Goal: Ask a question

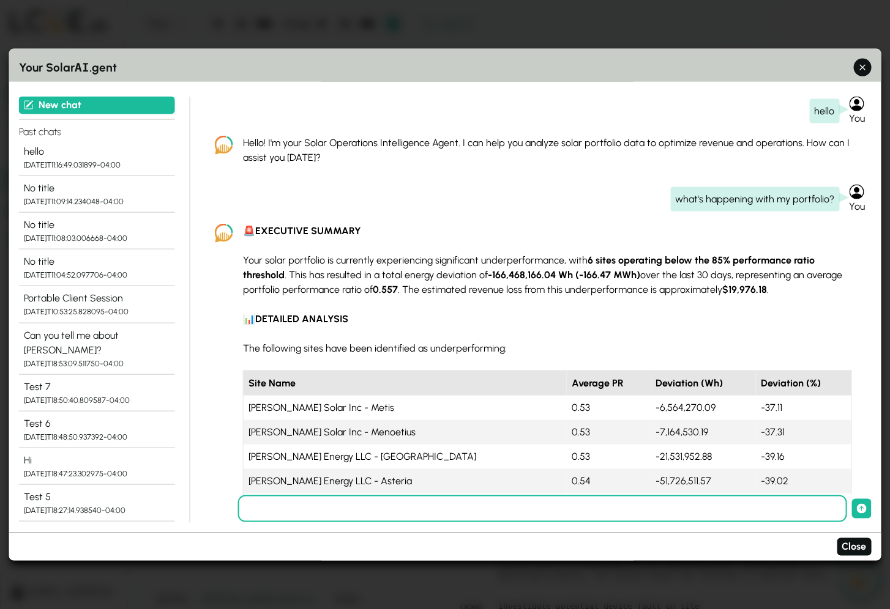
scroll to position [1681, 0]
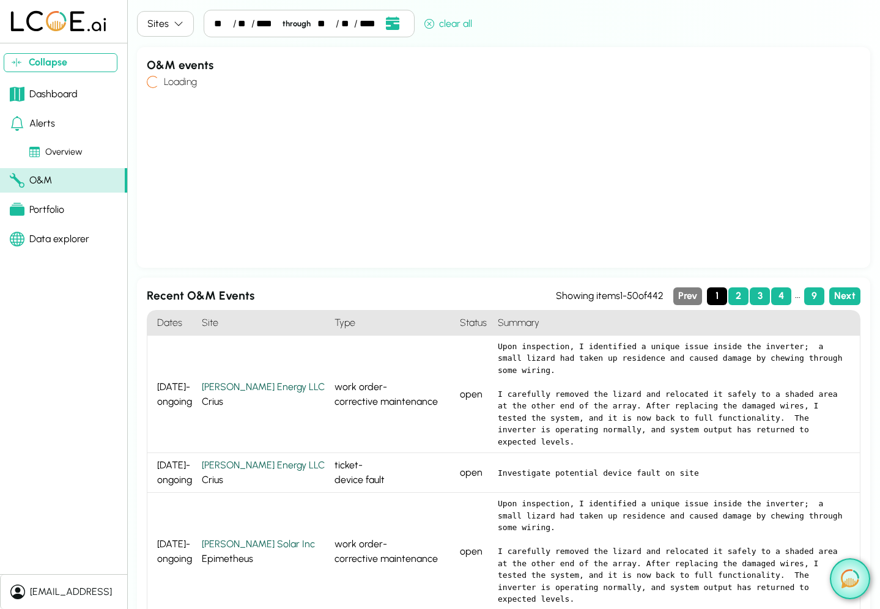
click at [846, 582] on img at bounding box center [850, 579] width 18 height 19
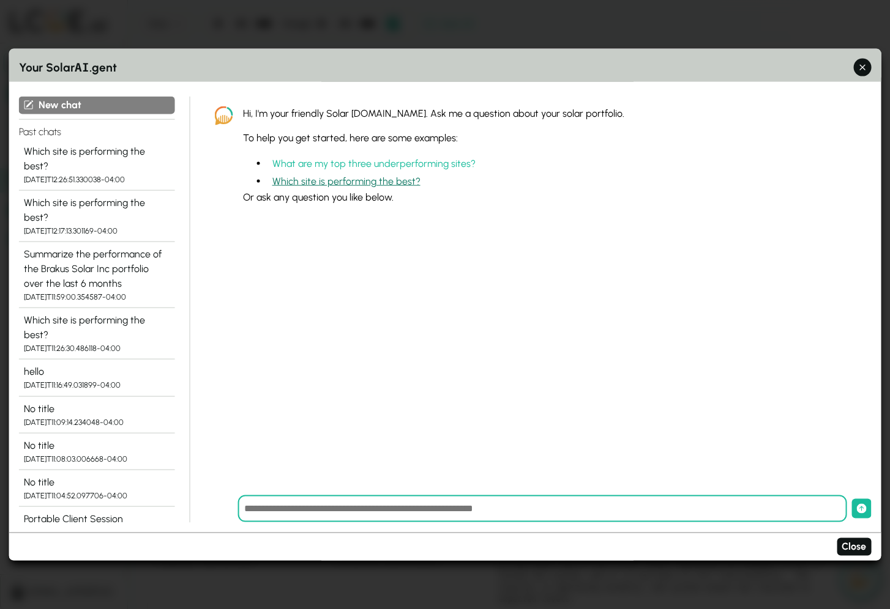
click at [367, 184] on button "Which site is performing the best?" at bounding box center [346, 182] width 158 height 18
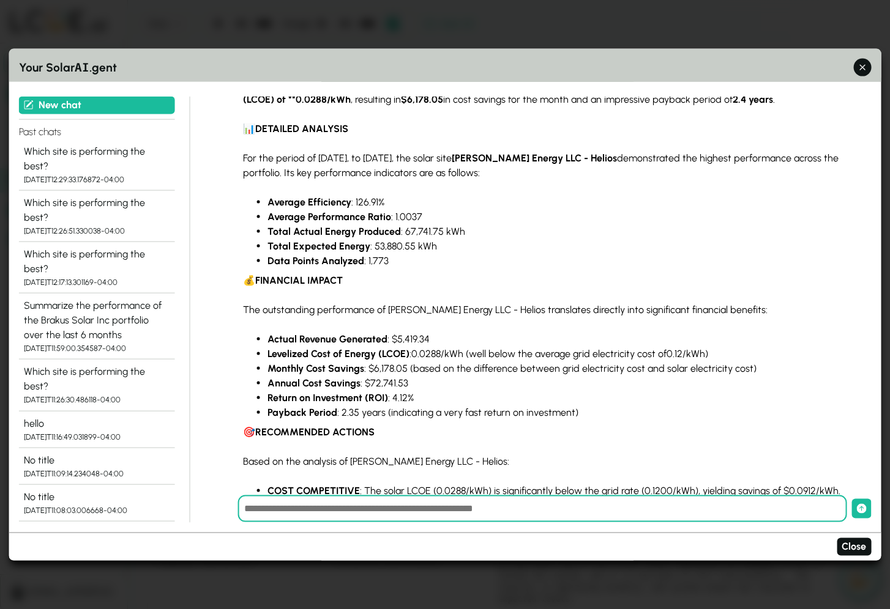
scroll to position [316, 0]
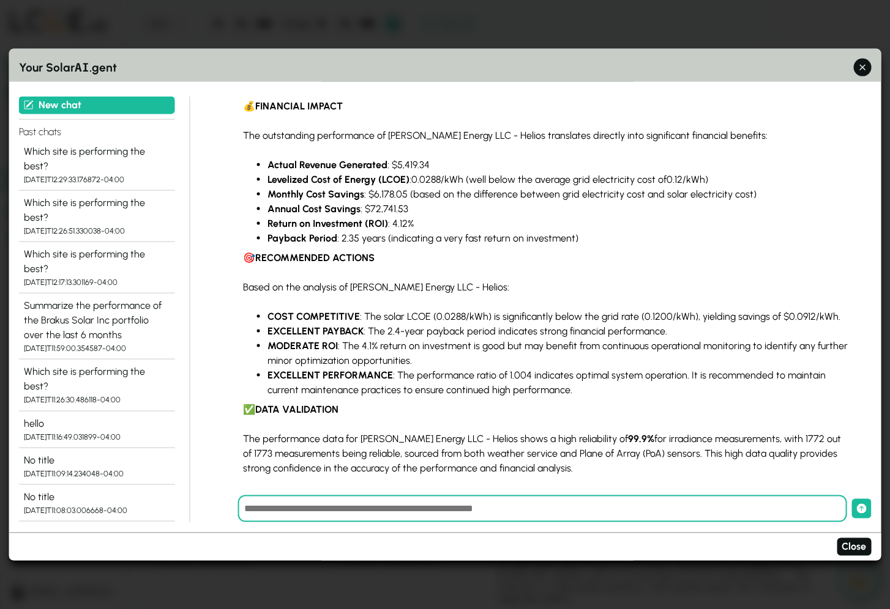
click at [516, 507] on input "text" at bounding box center [542, 509] width 609 height 27
type input "**********"
click at [851, 499] on button "submit" at bounding box center [861, 509] width 20 height 20
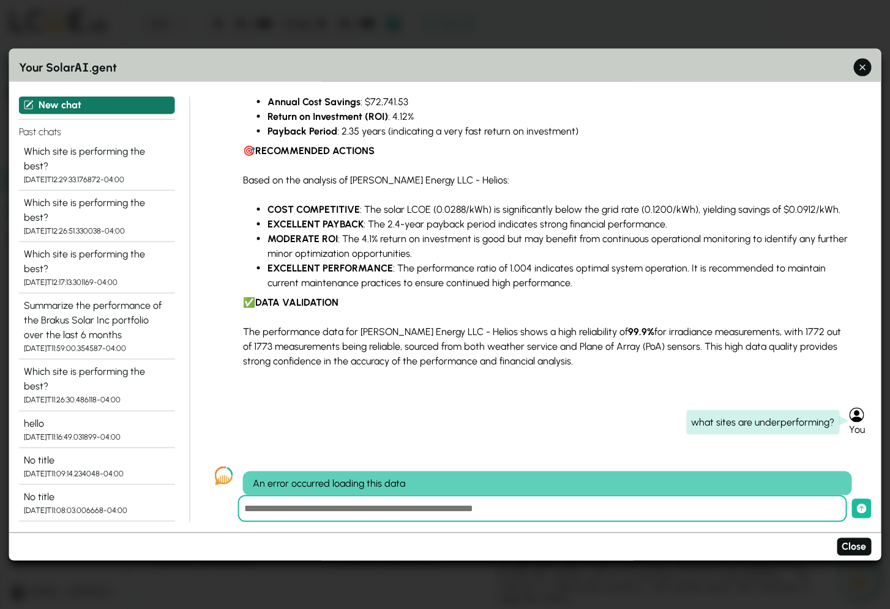
click at [83, 105] on button "New chat" at bounding box center [97, 105] width 156 height 18
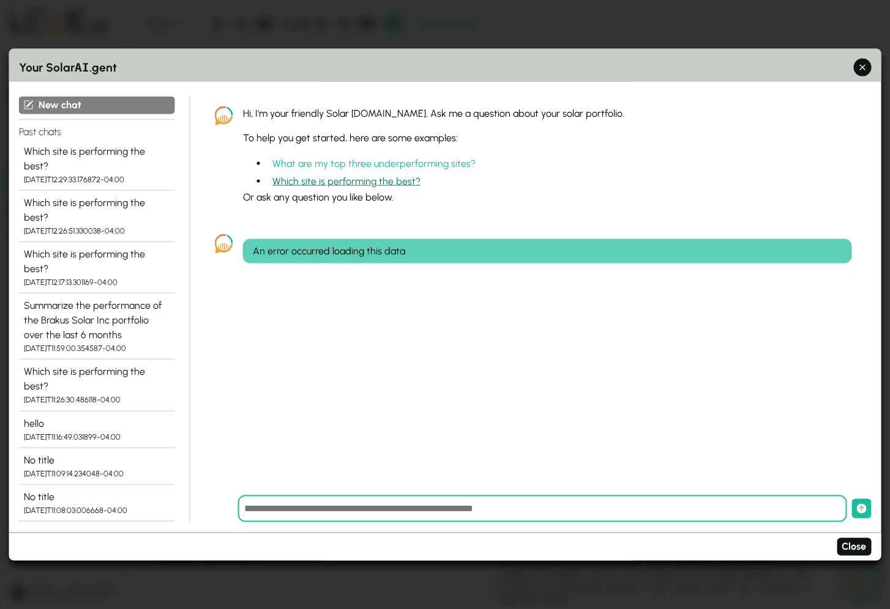
click at [384, 178] on button "Which site is performing the best?" at bounding box center [346, 182] width 158 height 18
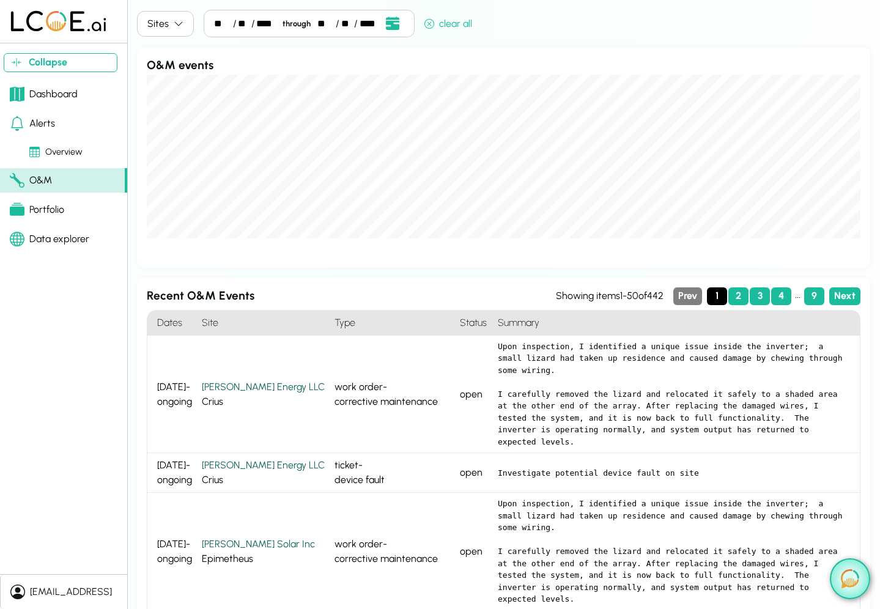
click at [838, 579] on button at bounding box center [850, 579] width 40 height 41
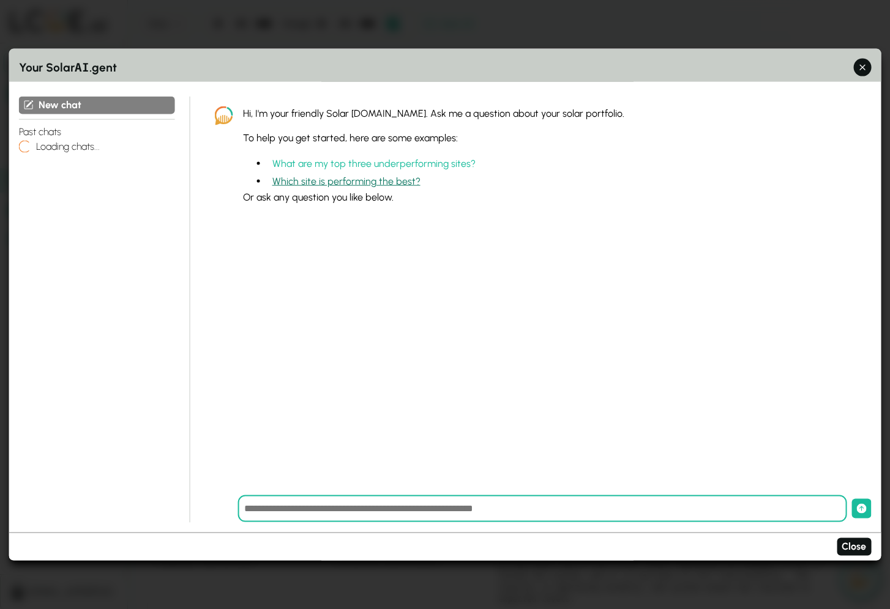
click at [332, 184] on button "Which site is performing the best?" at bounding box center [346, 182] width 158 height 18
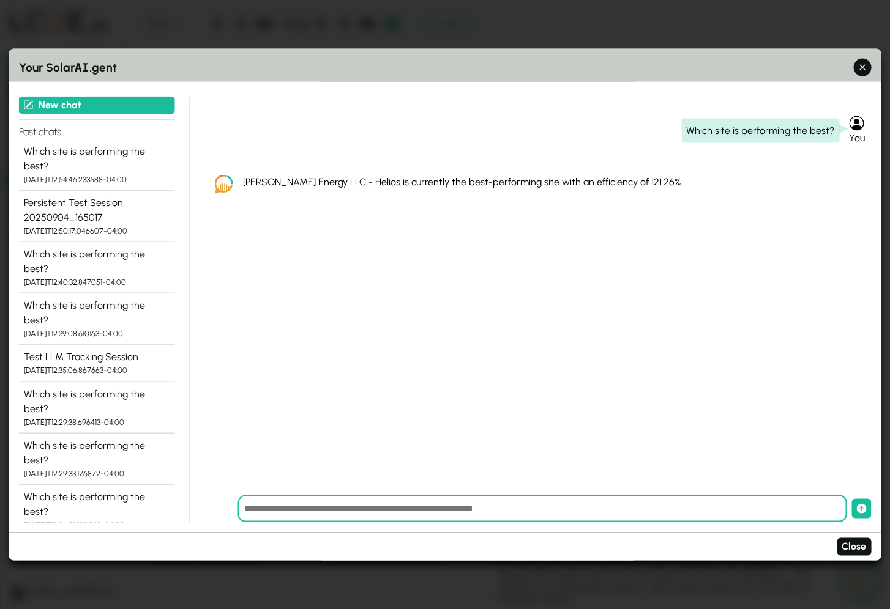
click at [417, 511] on input "text" at bounding box center [542, 509] width 609 height 27
type input "**********"
click at [851, 499] on button "submit" at bounding box center [861, 509] width 20 height 20
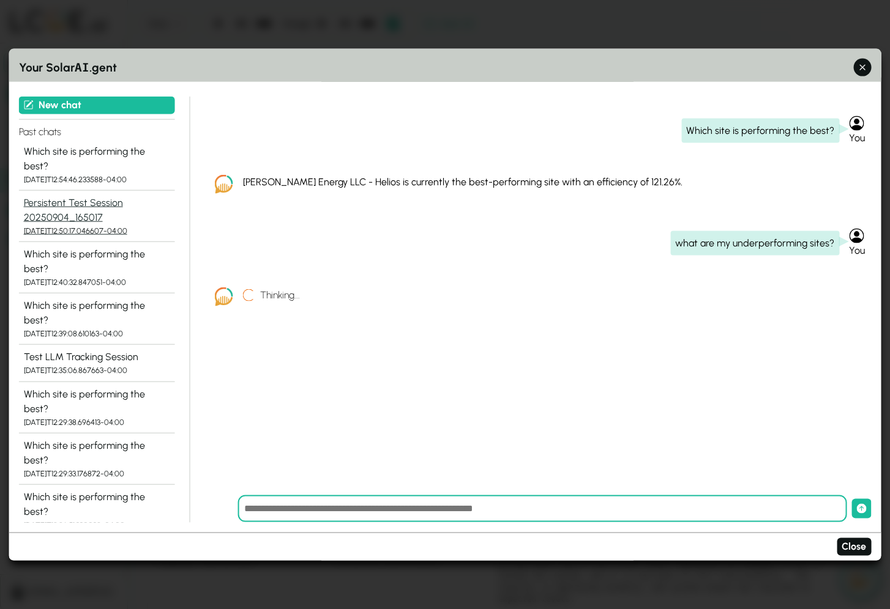
scroll to position [395, 0]
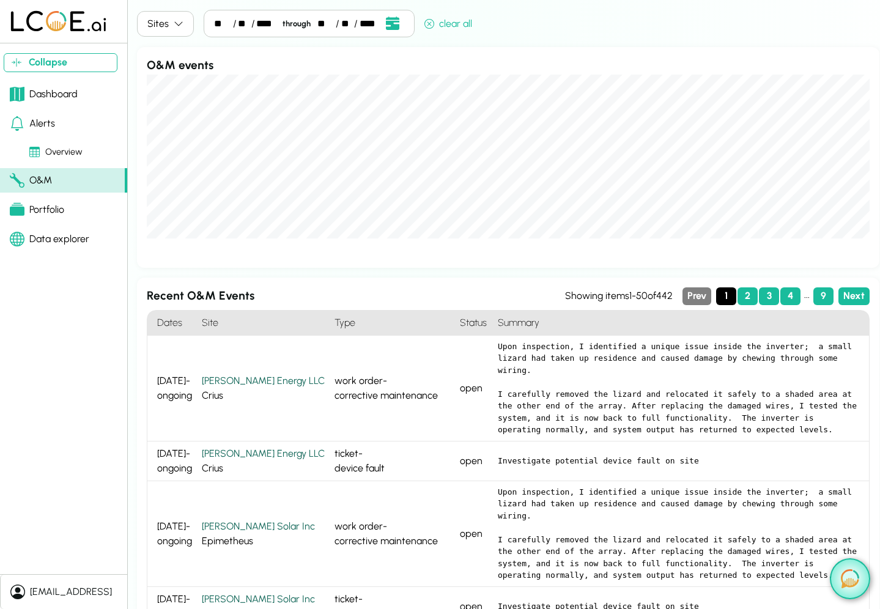
click at [857, 584] on img at bounding box center [850, 579] width 18 height 19
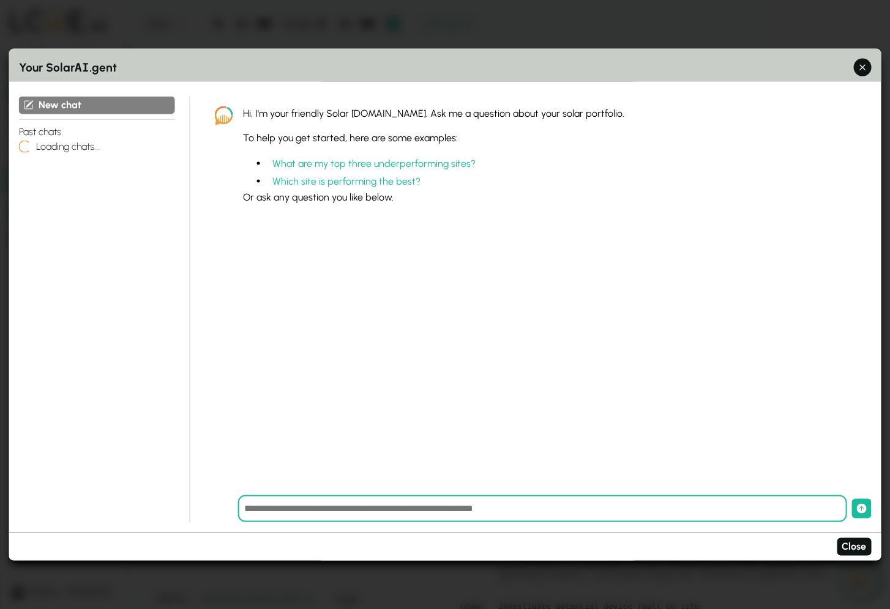
click at [417, 511] on input "text" at bounding box center [542, 509] width 609 height 27
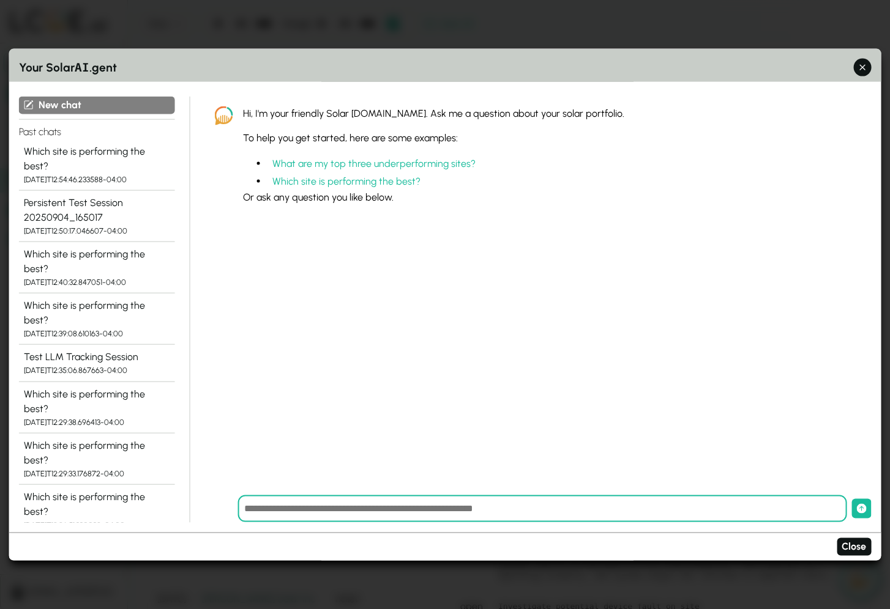
click at [398, 510] on input "text" at bounding box center [542, 509] width 609 height 27
type input "**********"
click at [851, 499] on button "submit" at bounding box center [861, 509] width 20 height 20
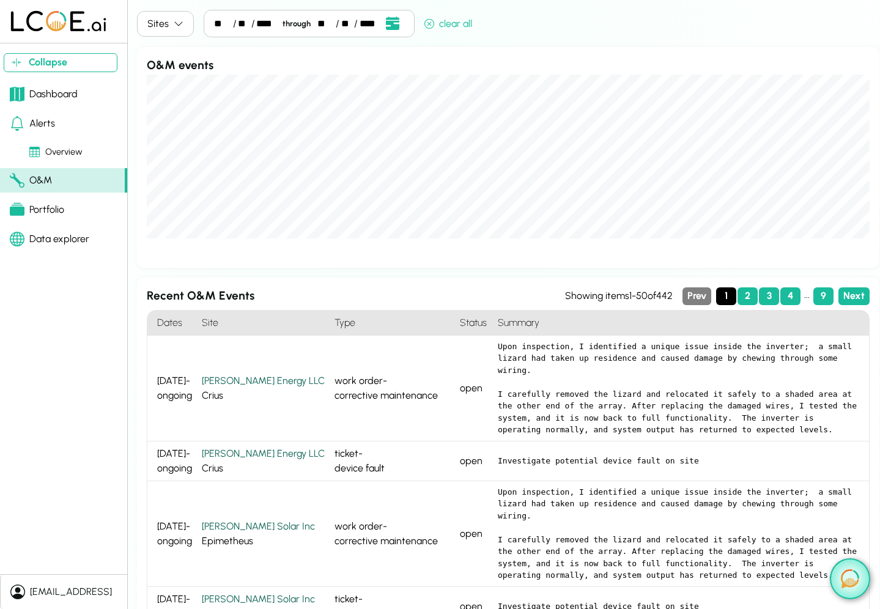
click at [851, 578] on img at bounding box center [850, 579] width 18 height 19
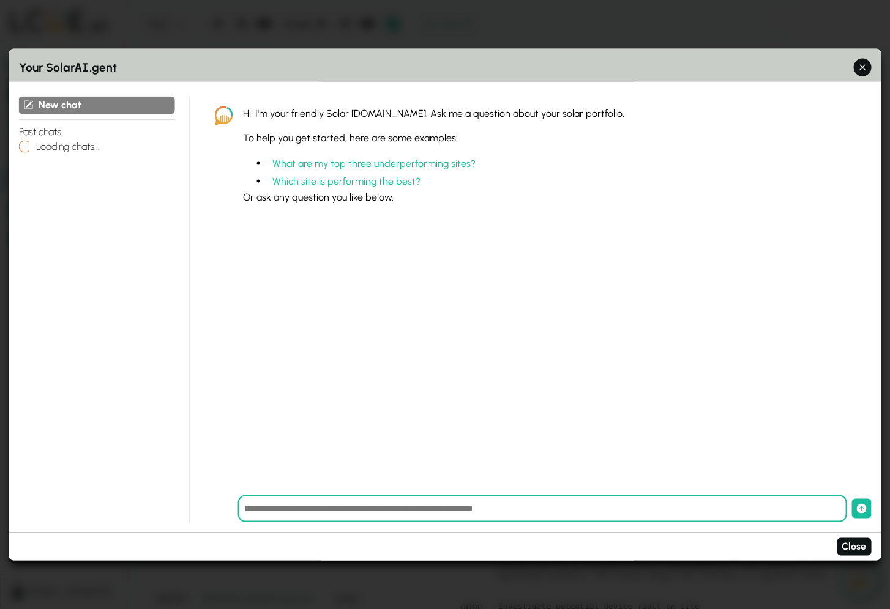
click at [344, 510] on input "text" at bounding box center [542, 509] width 609 height 27
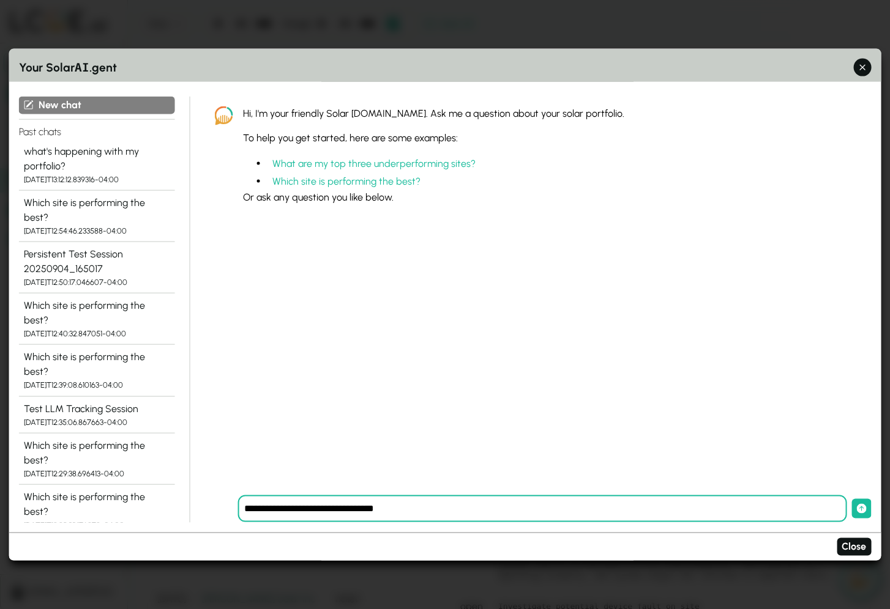
type input "**********"
click at [851, 499] on button "submit" at bounding box center [861, 509] width 20 height 20
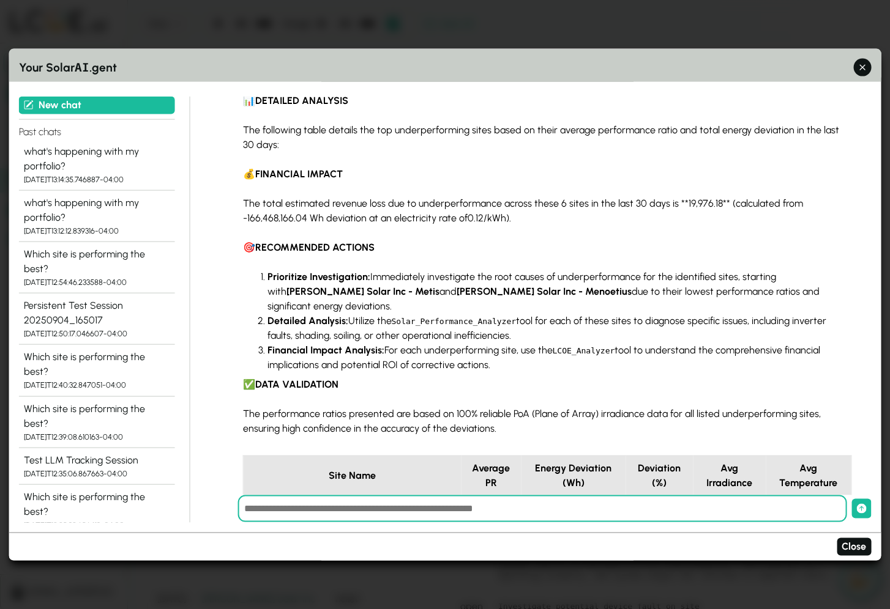
scroll to position [356, 0]
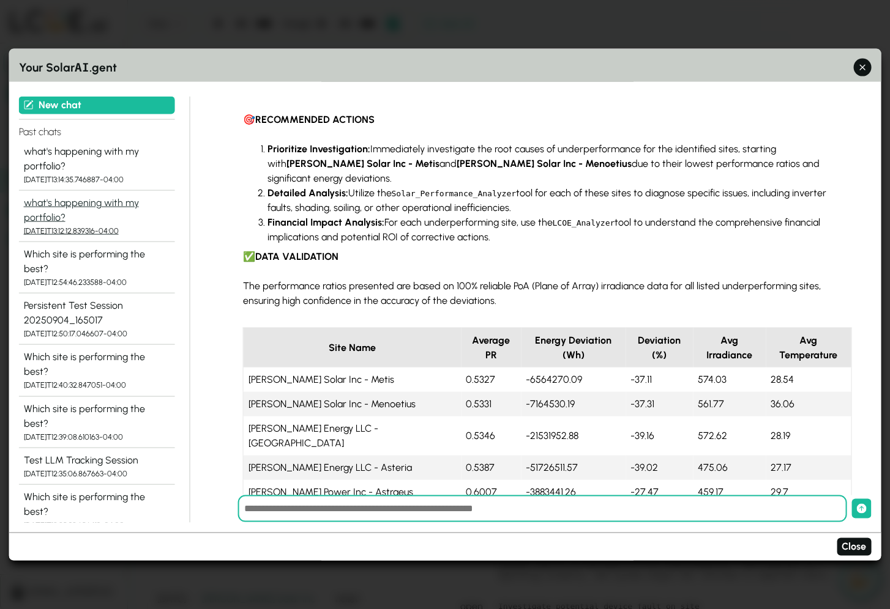
click at [38, 210] on div "what's happening with my portfolio?" at bounding box center [97, 209] width 146 height 29
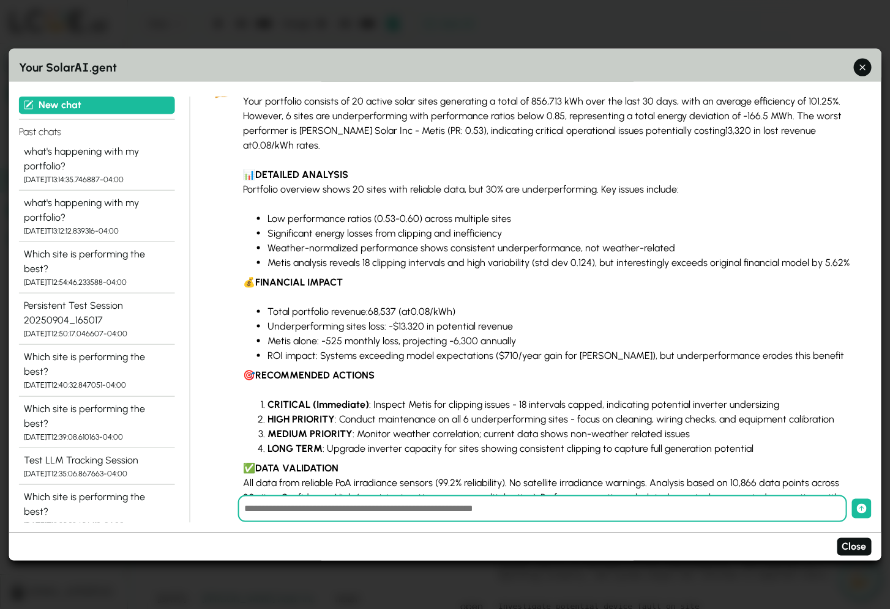
scroll to position [307, 0]
